Goal: Task Accomplishment & Management: Use online tool/utility

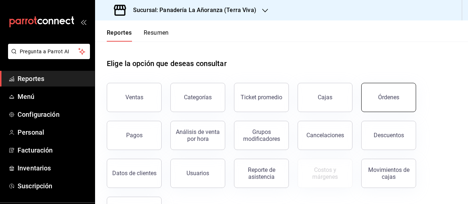
click at [384, 94] on div "Órdenes" at bounding box center [388, 97] width 21 height 7
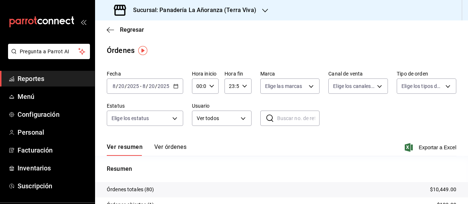
click at [262, 7] on div at bounding box center [265, 11] width 6 height 8
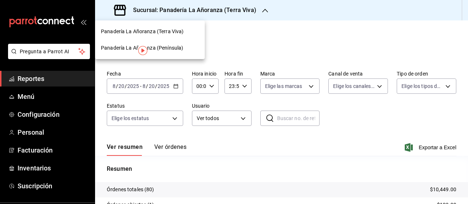
click at [172, 49] on span "Panadería La Añoranza (Península)" at bounding box center [142, 48] width 82 height 8
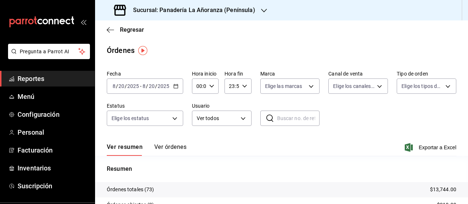
click at [41, 80] on span "Reportes" at bounding box center [53, 79] width 71 height 10
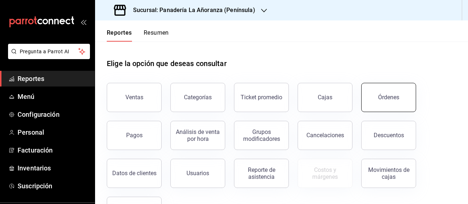
click at [367, 97] on button "Órdenes" at bounding box center [388, 97] width 55 height 29
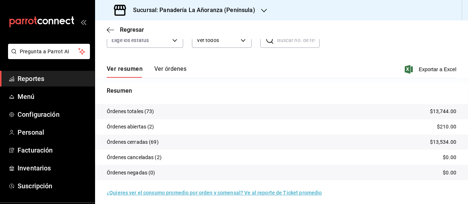
scroll to position [83, 0]
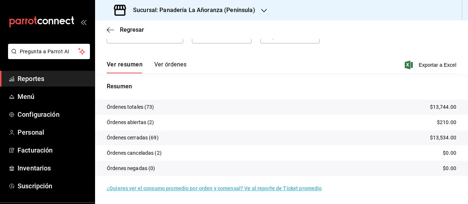
click at [193, 12] on h3 "Sucursal: Panadería La Añoranza (Península)" at bounding box center [191, 10] width 128 height 9
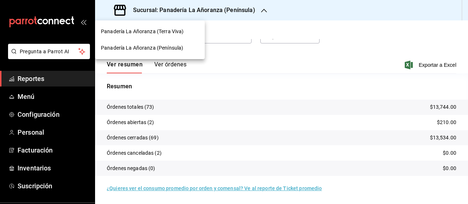
click at [178, 33] on span "Panadería La Añoranza (Terra Viva)" at bounding box center [142, 32] width 83 height 8
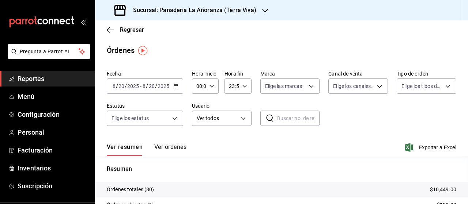
click at [34, 79] on span "Reportes" at bounding box center [53, 79] width 71 height 10
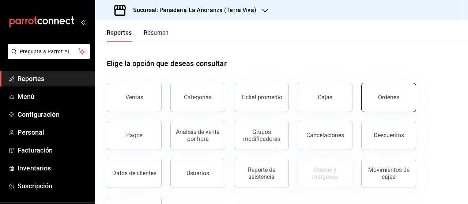
click at [385, 98] on div "Órdenes" at bounding box center [388, 97] width 21 height 7
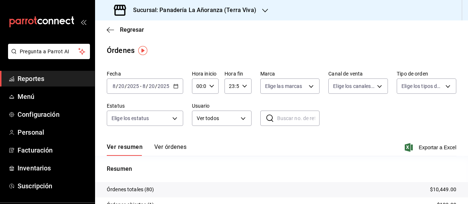
click at [256, 12] on div "Sucursal: Panadería La Añoranza (Terra Viva)" at bounding box center [186, 10] width 170 height 20
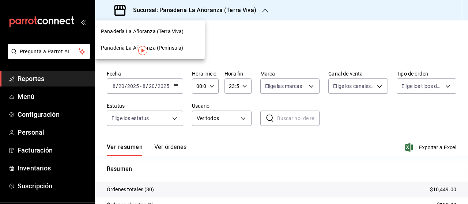
click at [166, 51] on span "Panadería La Añoranza (Península)" at bounding box center [142, 48] width 82 height 8
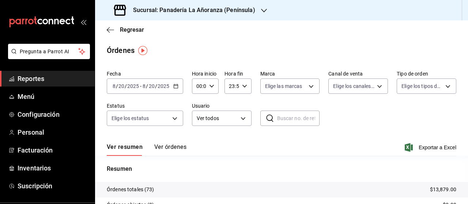
click at [43, 81] on span "Reportes" at bounding box center [53, 79] width 71 height 10
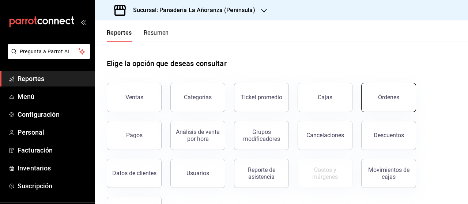
click at [368, 96] on button "Órdenes" at bounding box center [388, 97] width 55 height 29
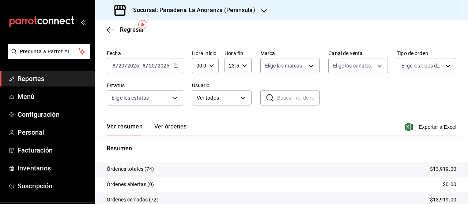
scroll to position [37, 0]
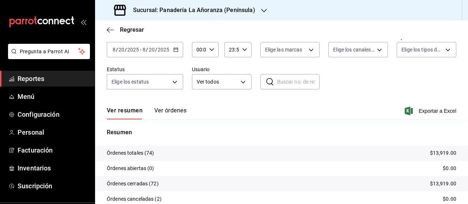
click at [263, 14] on div at bounding box center [264, 11] width 6 height 8
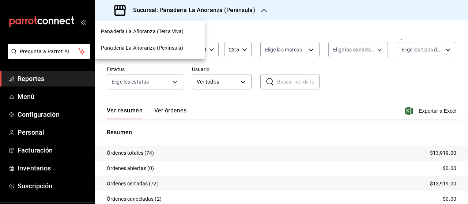
click at [160, 35] on span "Panadería La Añoranza (Terra Viva)" at bounding box center [142, 32] width 83 height 8
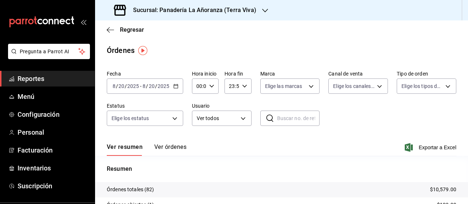
click at [137, 87] on input "2025" at bounding box center [133, 86] width 12 height 6
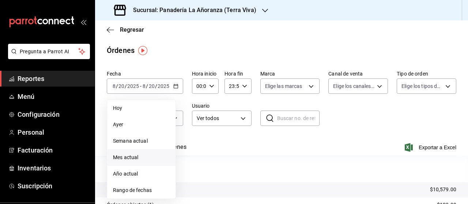
click at [131, 159] on span "Mes actual" at bounding box center [141, 158] width 57 height 8
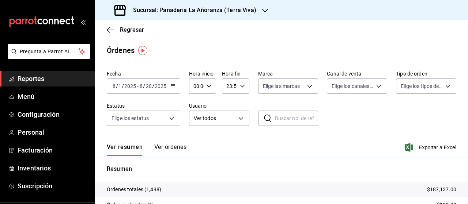
click at [247, 7] on h3 "Sucursal: Panadería La Añoranza (Terra Viva)" at bounding box center [191, 10] width 129 height 9
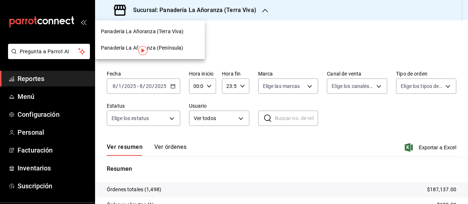
click at [158, 48] on span "Panadería La Añoranza (Península)" at bounding box center [142, 48] width 82 height 8
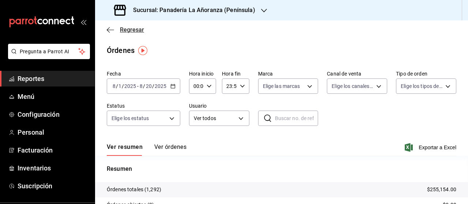
click at [110, 31] on icon "button" at bounding box center [110, 30] width 7 height 7
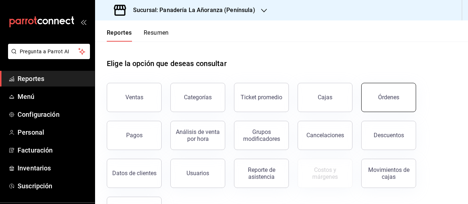
click at [392, 106] on button "Órdenes" at bounding box center [388, 97] width 55 height 29
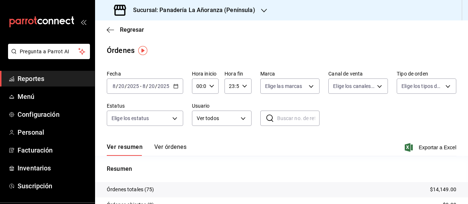
click at [159, 83] on input "2025" at bounding box center [163, 86] width 12 height 6
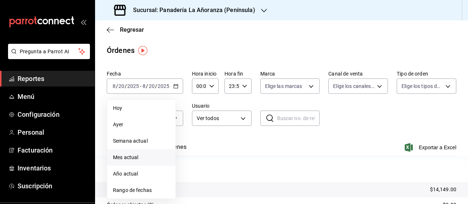
click at [140, 155] on span "Mes actual" at bounding box center [141, 158] width 57 height 8
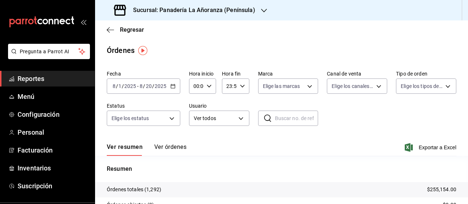
click at [172, 86] on icon "button" at bounding box center [172, 86] width 5 height 5
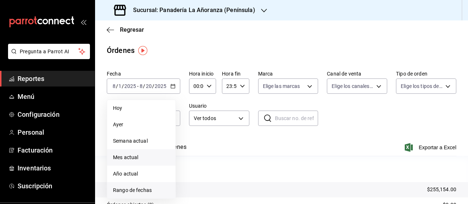
click at [148, 187] on span "Rango de fechas" at bounding box center [141, 191] width 57 height 8
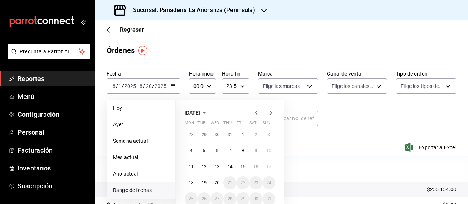
click at [195, 115] on span "[DATE]" at bounding box center [192, 113] width 15 height 6
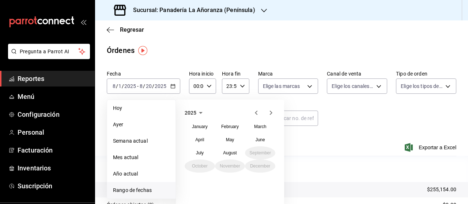
click at [202, 114] on icon "button" at bounding box center [200, 113] width 9 height 9
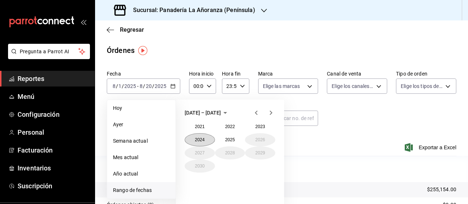
click at [203, 140] on button "2024" at bounding box center [200, 139] width 30 height 13
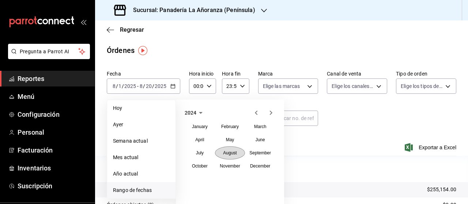
click at [228, 153] on abbr "August" at bounding box center [230, 153] width 14 height 5
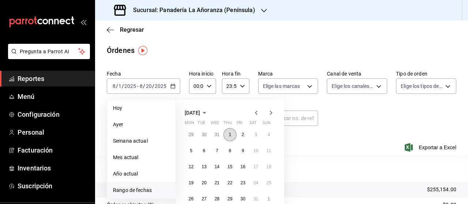
click at [230, 135] on abbr "1" at bounding box center [230, 134] width 3 height 5
click at [205, 181] on abbr "20" at bounding box center [203, 183] width 5 height 5
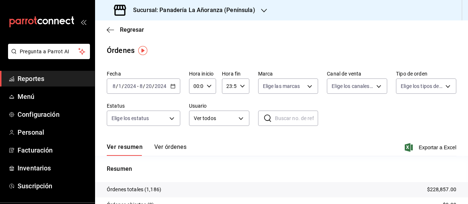
click at [251, 9] on h3 "Sucursal: Panadería La Añoranza (Península)" at bounding box center [191, 10] width 128 height 9
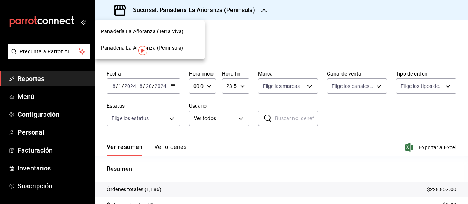
click at [177, 33] on span "Panadería La Añoranza (Terra Viva)" at bounding box center [142, 32] width 83 height 8
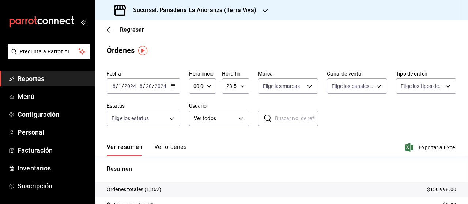
click at [27, 79] on span "Reportes" at bounding box center [53, 79] width 71 height 10
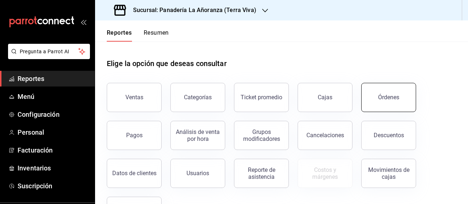
click at [382, 93] on button "Órdenes" at bounding box center [388, 97] width 55 height 29
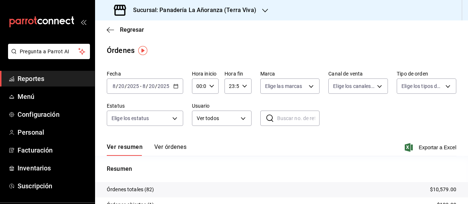
click at [262, 10] on icon "button" at bounding box center [265, 11] width 6 height 6
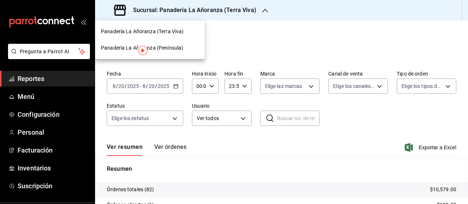
click at [164, 44] on span "Panadería La Añoranza (Península)" at bounding box center [142, 48] width 82 height 8
